Goal: Task Accomplishment & Management: Manage account settings

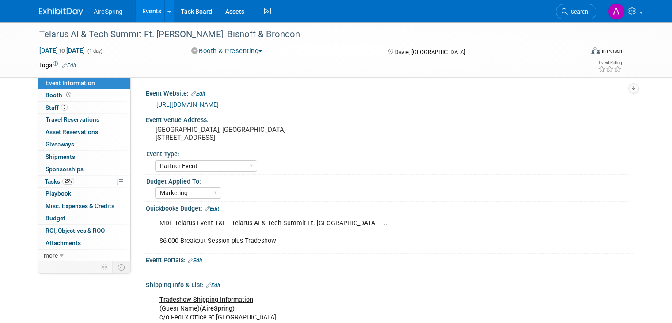
select select "Partner Event"
select select "Marketing"
select select "Partner Event"
select select "Marketing"
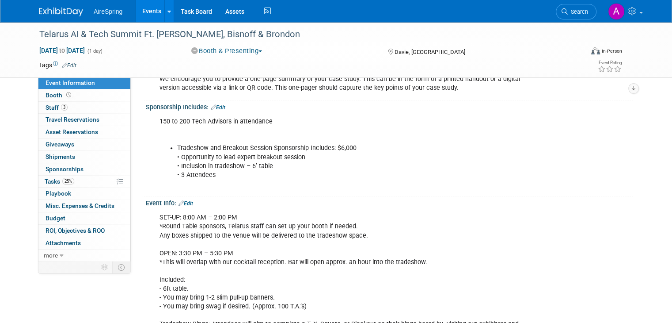
click at [152, 7] on link "Events" at bounding box center [152, 11] width 32 height 22
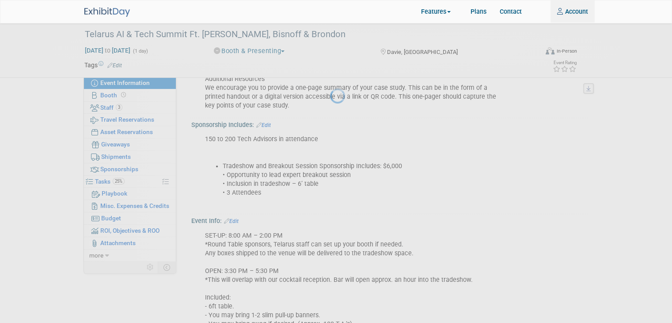
type input "angie.handal@airespring.com"
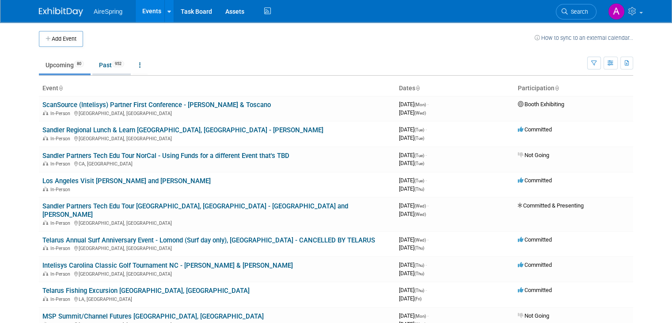
click at [101, 72] on link "Past 952" at bounding box center [111, 65] width 38 height 17
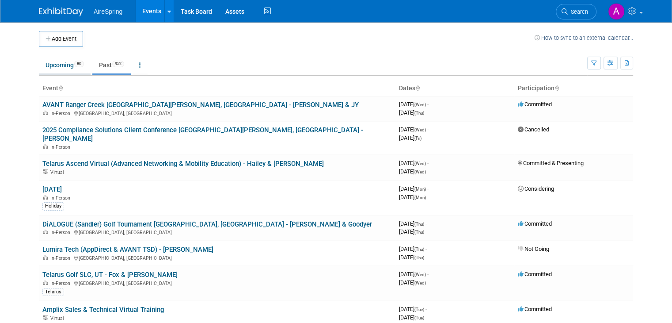
click at [58, 68] on link "Upcoming 80" at bounding box center [65, 65] width 52 height 17
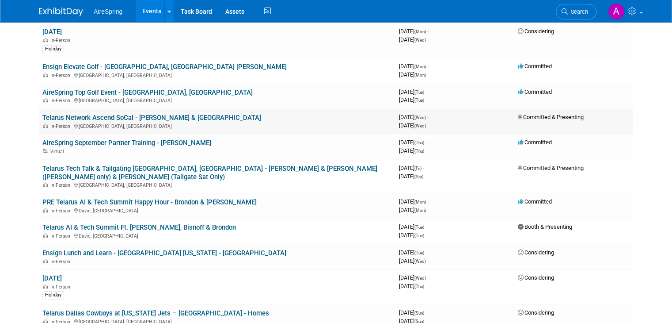
scroll to position [486, 0]
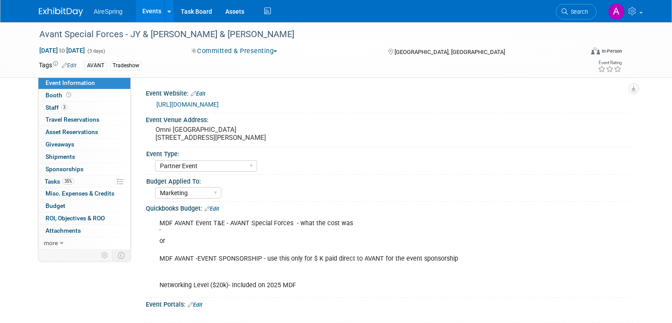
select select "Partner Event"
select select "Marketing"
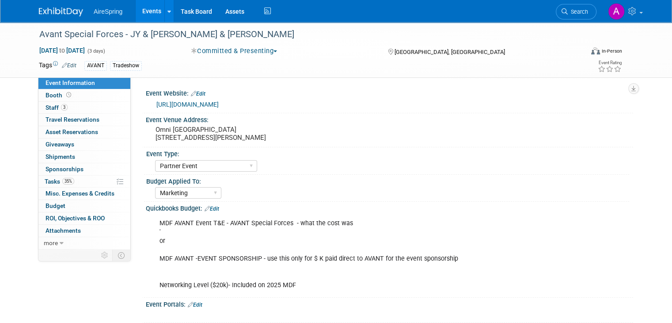
click at [634, 103] on div "https://events.goavant.net/Special-Forces-25" at bounding box center [390, 103] width 488 height 13
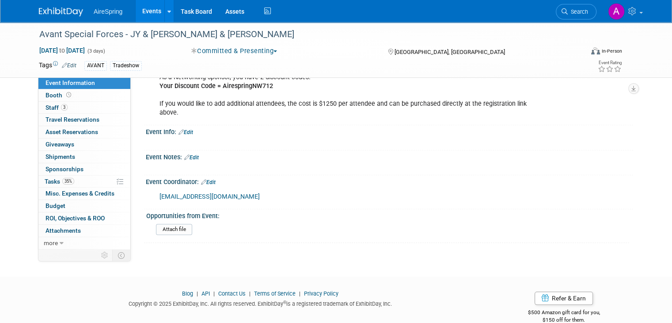
scroll to position [884, 0]
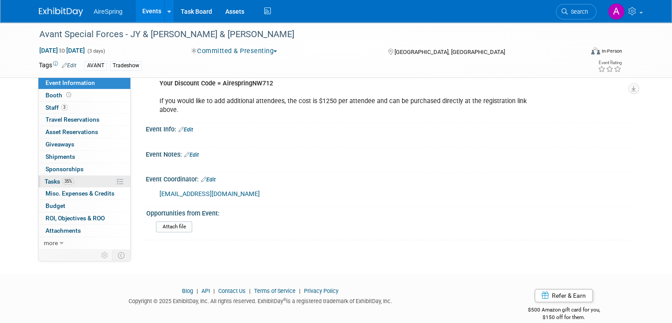
click at [62, 181] on span "35%" at bounding box center [68, 181] width 12 height 7
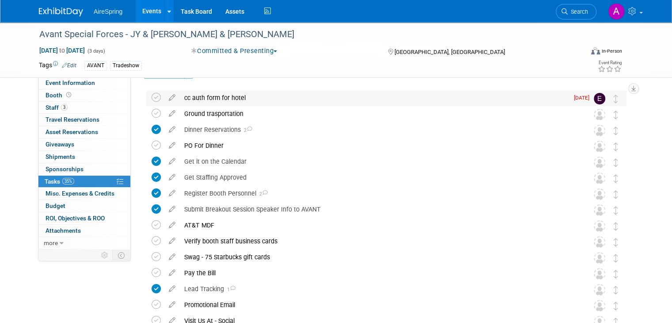
scroll to position [44, 0]
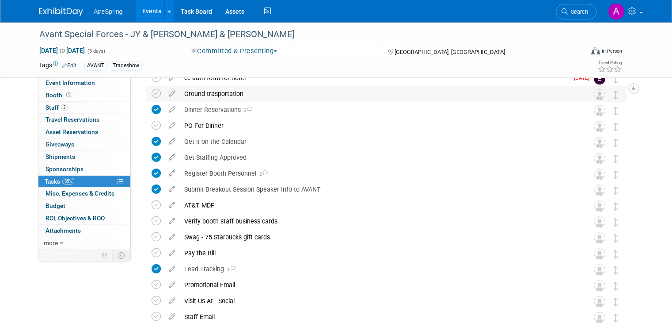
click at [255, 98] on div "Ground trasportation" at bounding box center [378, 93] width 397 height 15
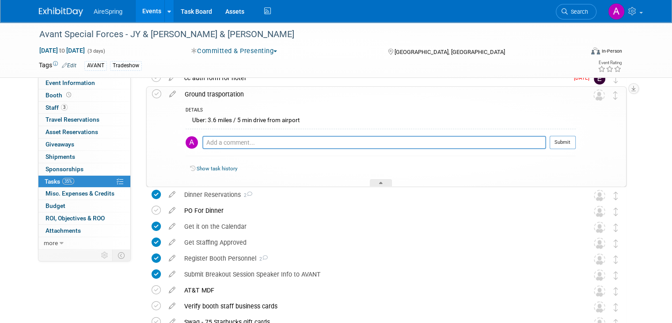
click at [267, 97] on div "Ground trasportation" at bounding box center [378, 94] width 396 height 15
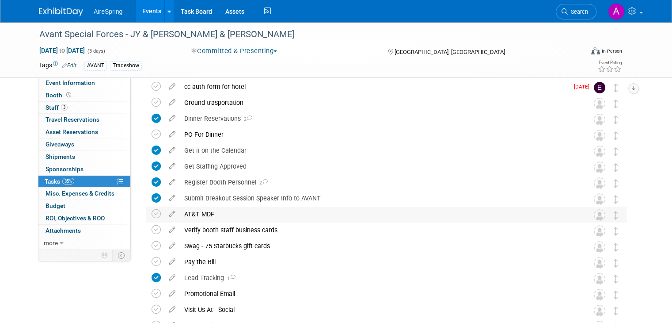
scroll to position [0, 0]
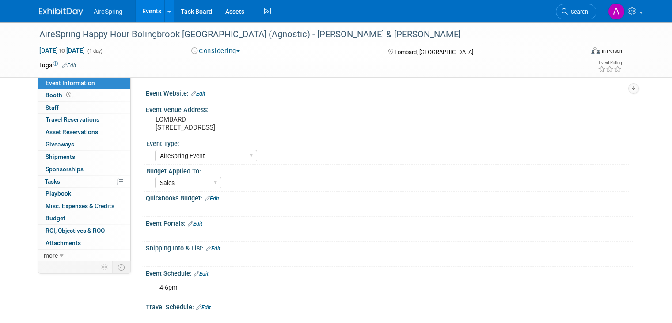
select select "AireSpring Event"
select select "Sales"
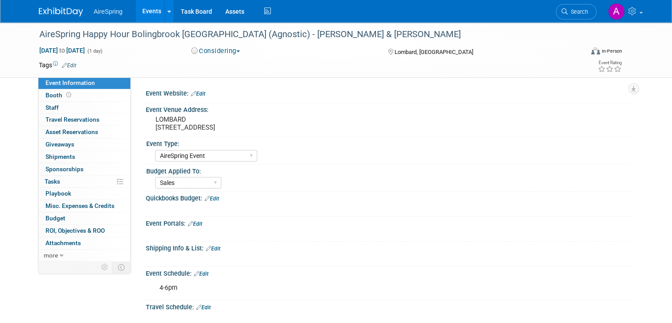
click at [237, 50] on button "Considering" at bounding box center [215, 50] width 55 height 9
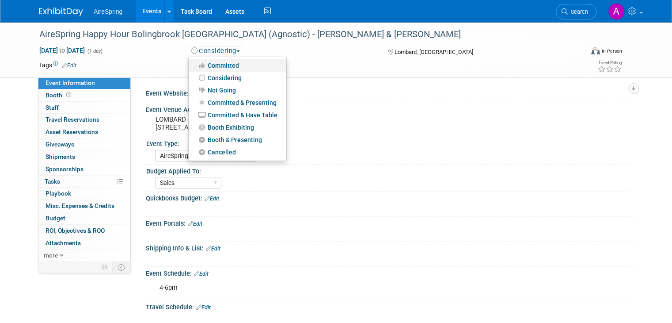
click at [228, 65] on link "Committed" at bounding box center [238, 65] width 98 height 12
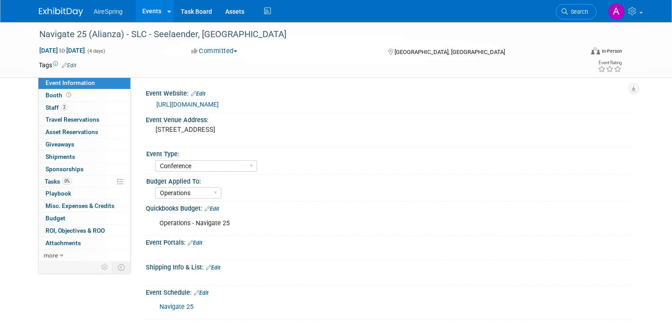
select select "Conference"
select select "Operations"
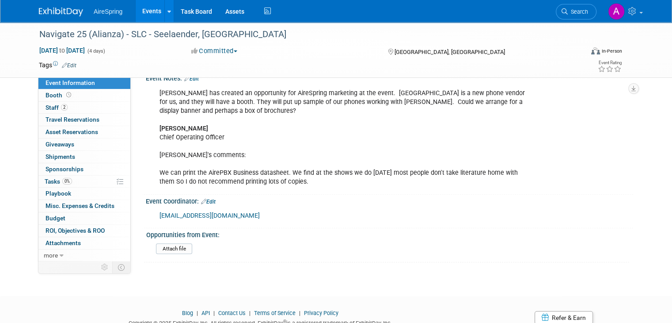
scroll to position [442, 0]
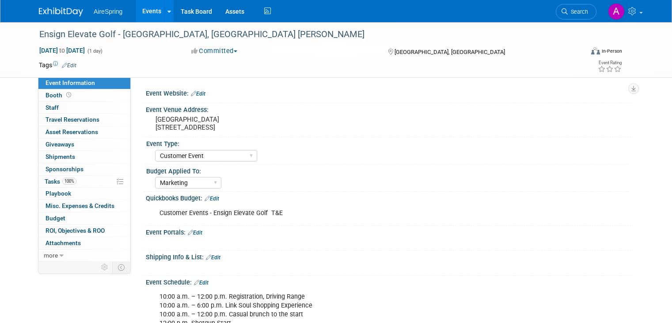
select select "Customer Event"
select select "Marketing"
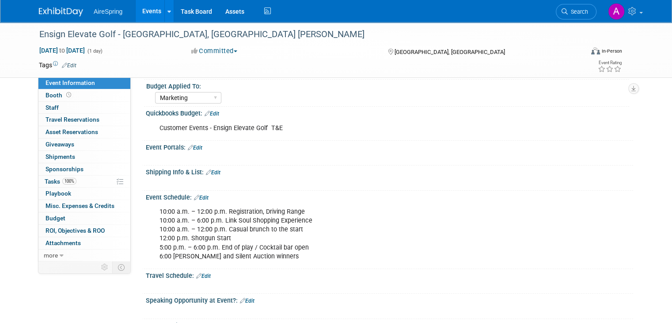
scroll to position [41, 0]
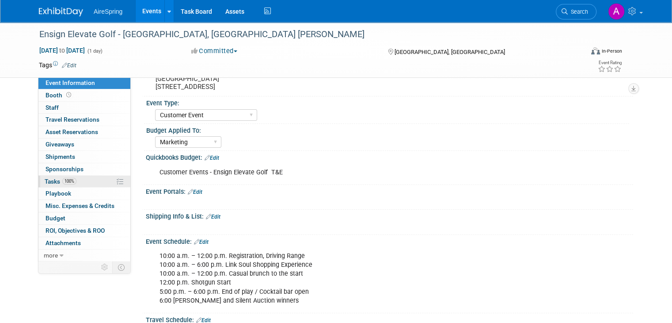
click at [71, 184] on link "100% Tasks 100%" at bounding box center [84, 182] width 92 height 12
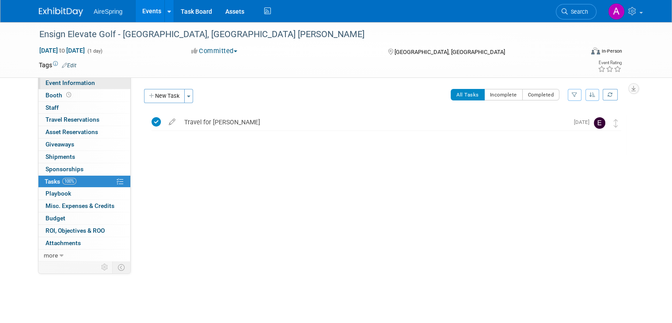
click at [80, 84] on span "Event Information" at bounding box center [71, 82] width 50 height 7
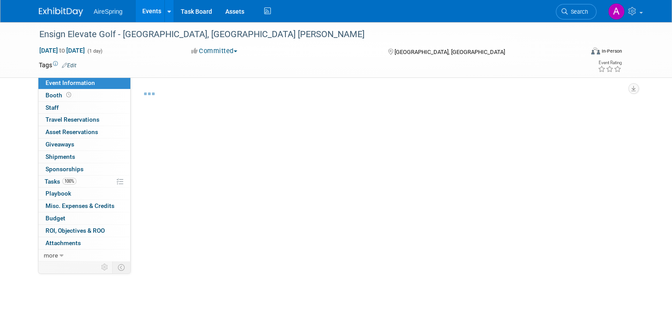
select select "Customer Event"
select select "Marketing"
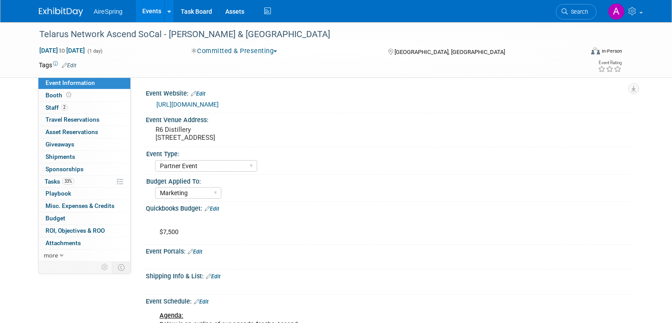
select select "Partner Event"
select select "Marketing"
